Goal: Task Accomplishment & Management: Use online tool/utility

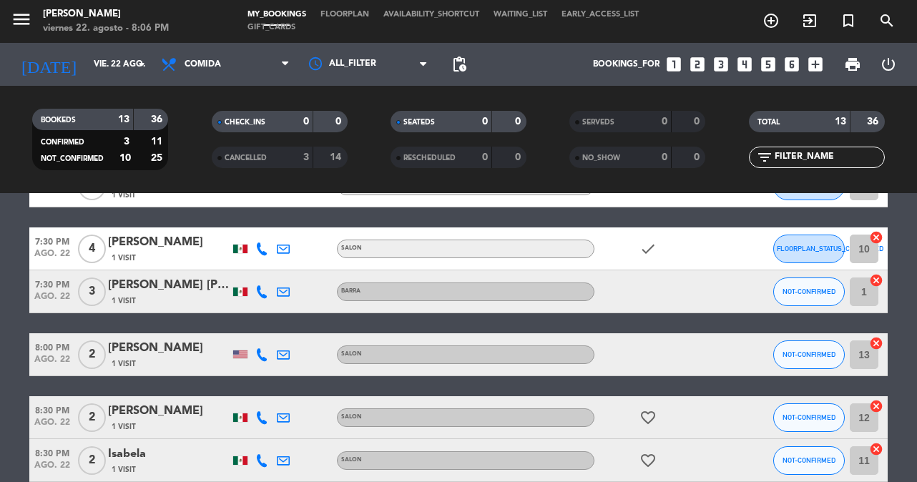
scroll to position [315, 0]
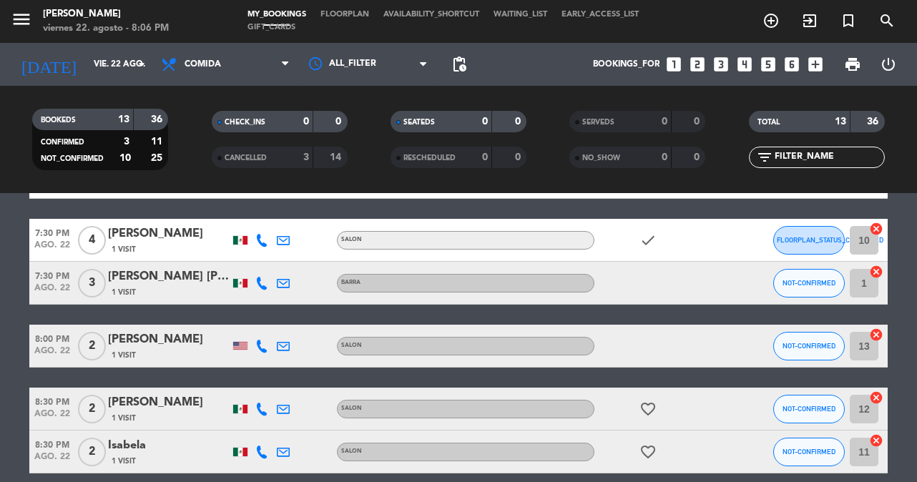
click at [288, 346] on icon at bounding box center [283, 346] width 13 height 13
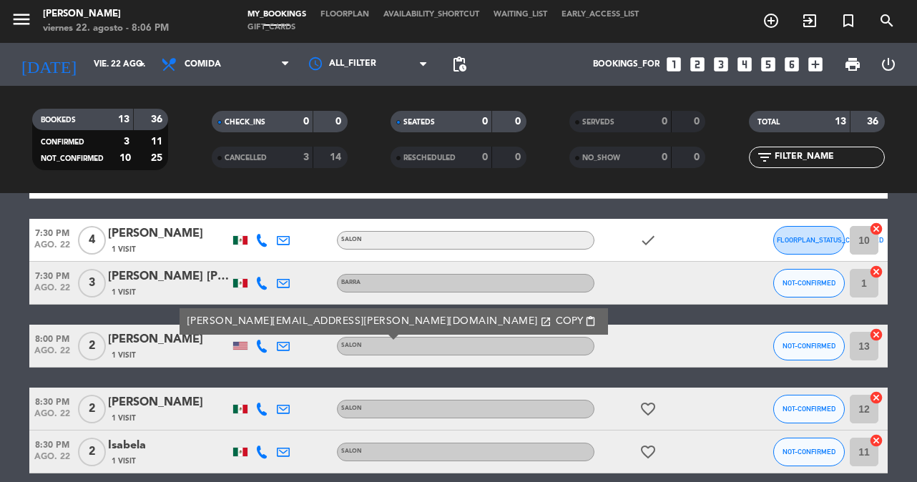
click at [585, 320] on span "content_paste" at bounding box center [590, 321] width 11 height 11
click at [261, 348] on icon at bounding box center [261, 346] width 13 height 13
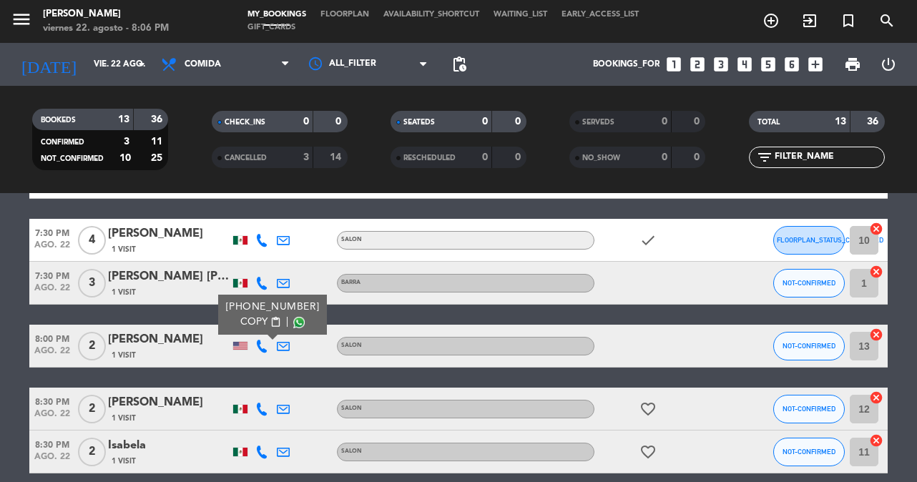
click at [293, 323] on span at bounding box center [298, 322] width 11 height 11
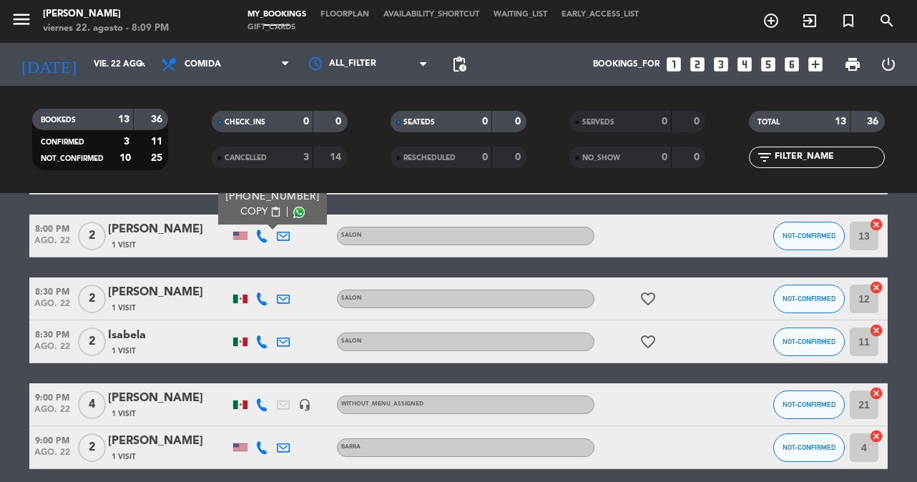
scroll to position [439, 0]
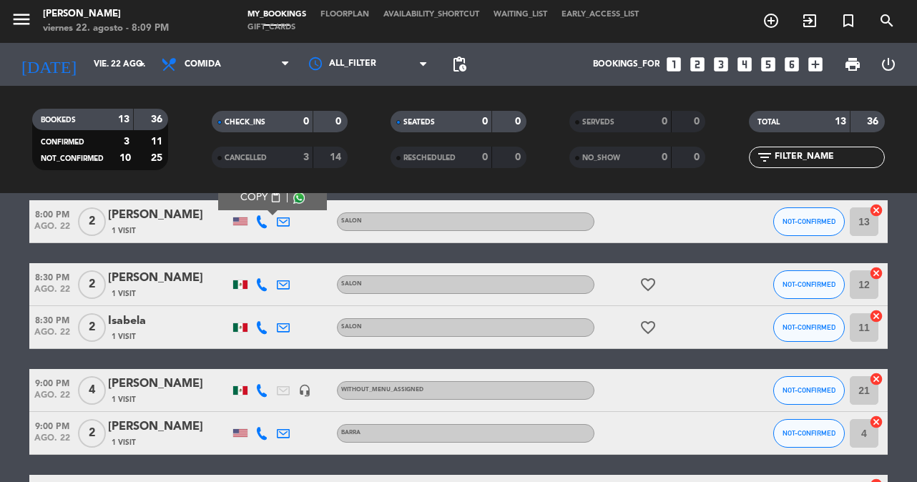
click at [260, 281] on icon at bounding box center [261, 284] width 13 height 13
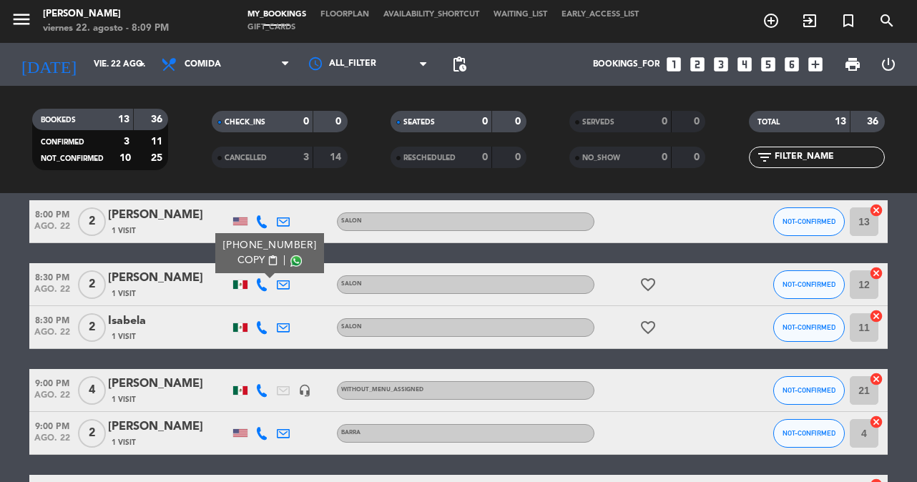
click at [268, 260] on span "content_paste" at bounding box center [273, 260] width 11 height 11
click at [268, 256] on span "content_paste" at bounding box center [273, 260] width 11 height 11
click at [261, 327] on icon at bounding box center [261, 327] width 13 height 13
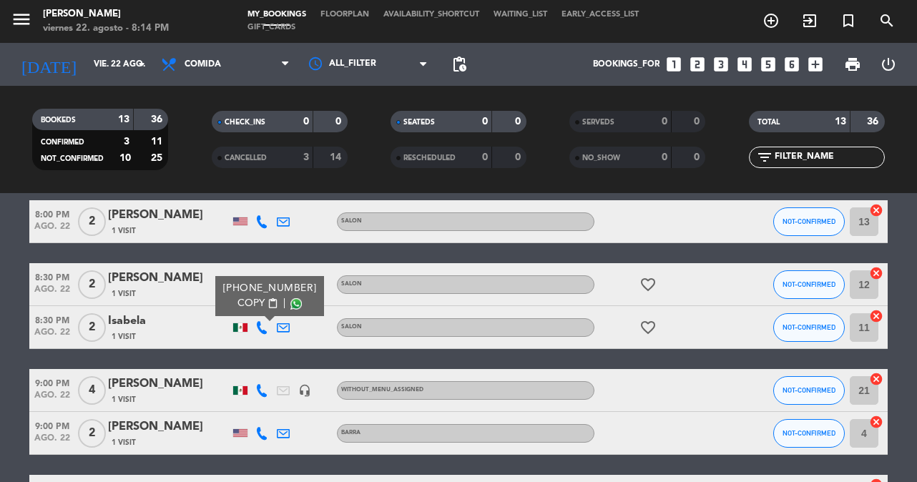
click at [268, 301] on span "content_paste" at bounding box center [273, 303] width 11 height 11
click at [268, 302] on span "content_paste" at bounding box center [273, 303] width 11 height 11
